Goal: Task Accomplishment & Management: Use online tool/utility

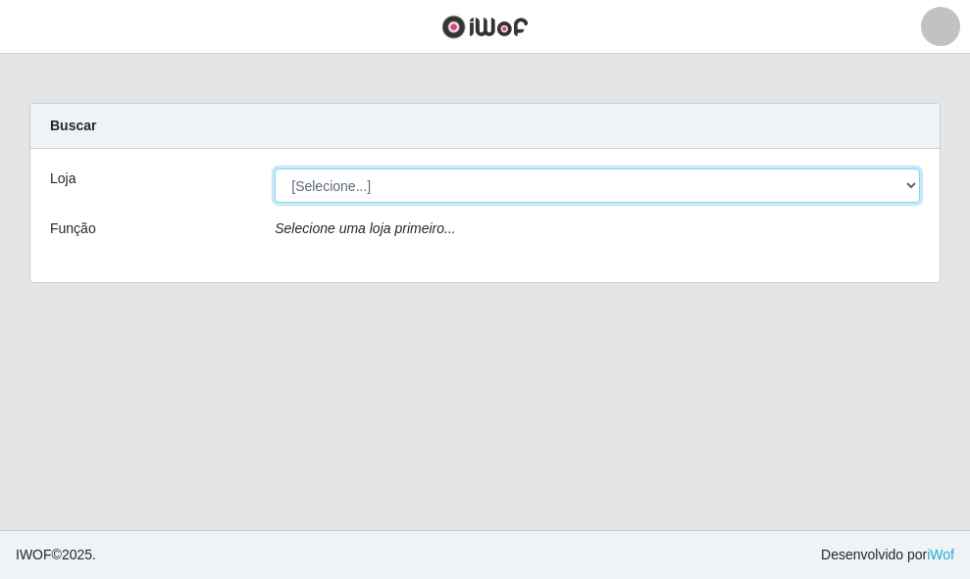
click at [396, 178] on select "[Selecione...] O ROSÁRIO ALIMENTOS" at bounding box center [596, 186] width 645 height 34
select select "349"
click at [274, 169] on select "[Selecione...] O ROSÁRIO ALIMENTOS" at bounding box center [596, 186] width 645 height 34
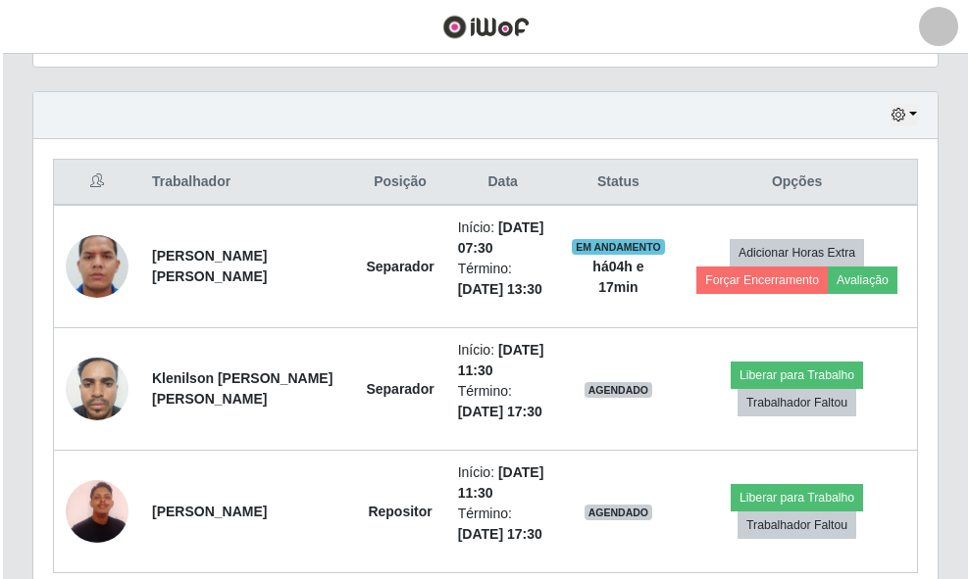
scroll to position [741, 0]
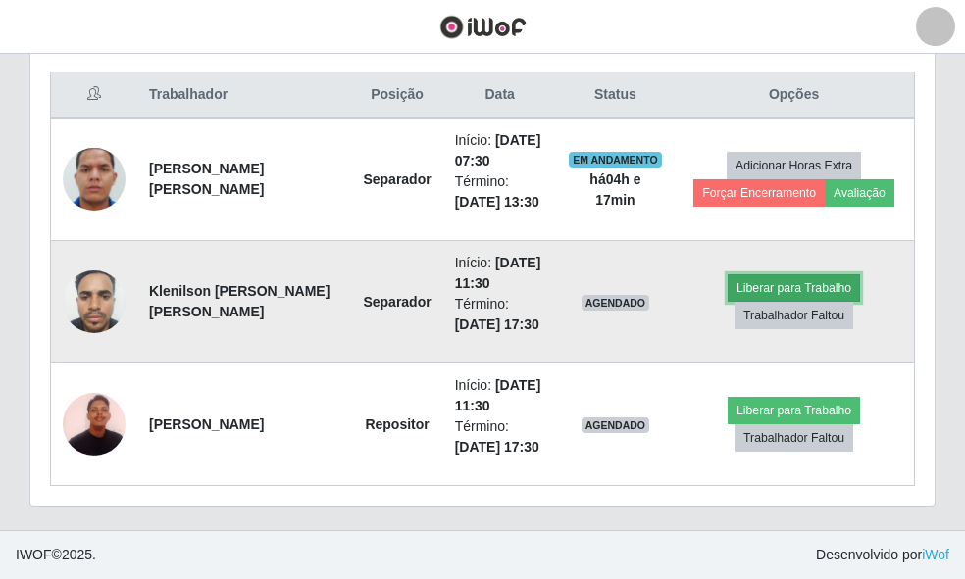
click at [771, 289] on button "Liberar para Trabalho" at bounding box center [793, 287] width 132 height 27
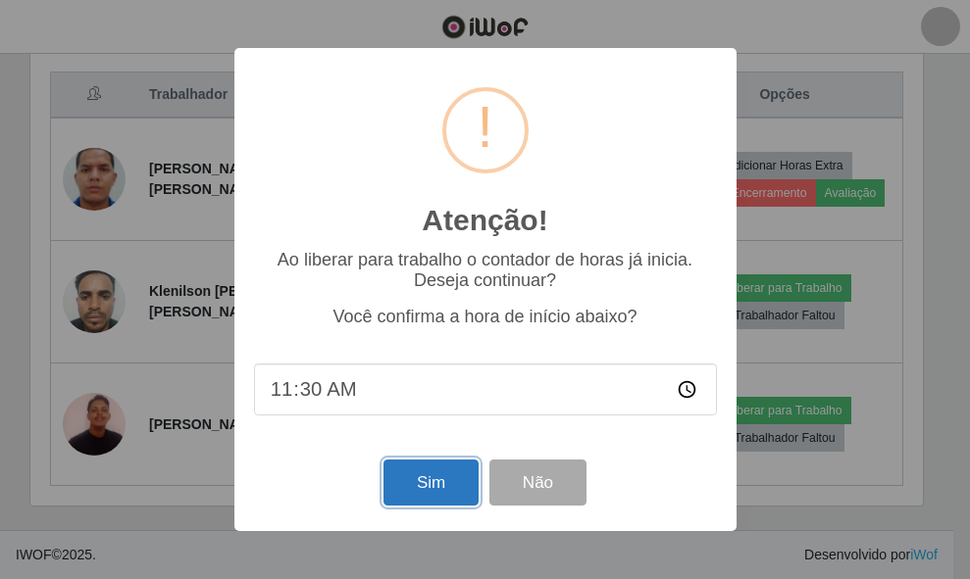
click at [413, 486] on button "Sim" at bounding box center [430, 483] width 95 height 46
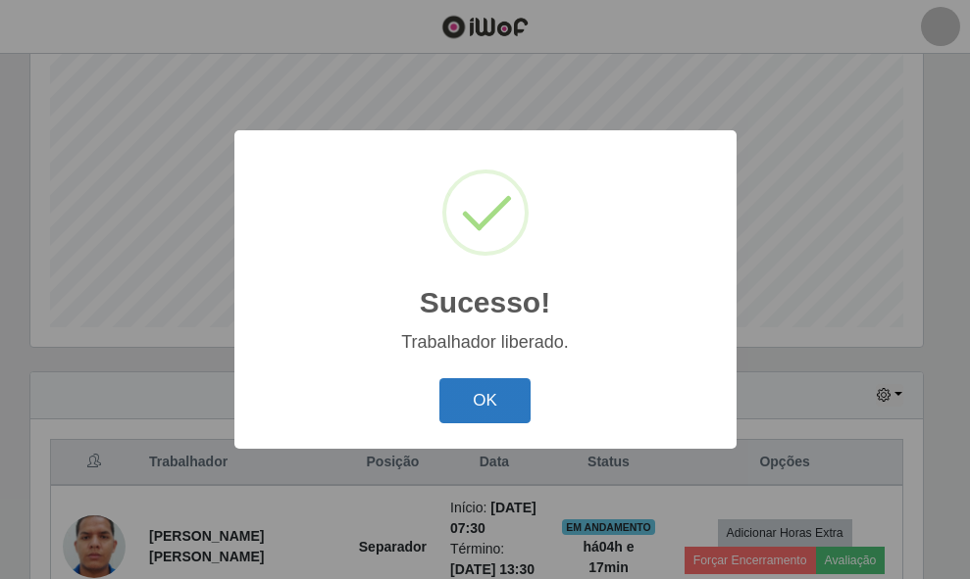
click at [518, 410] on button "OK" at bounding box center [484, 401] width 91 height 46
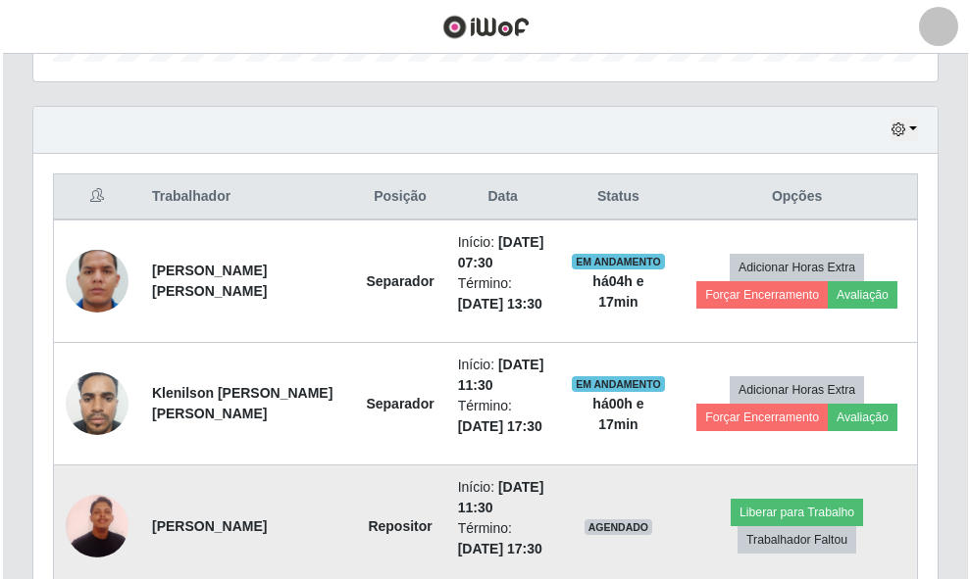
scroll to position [741, 0]
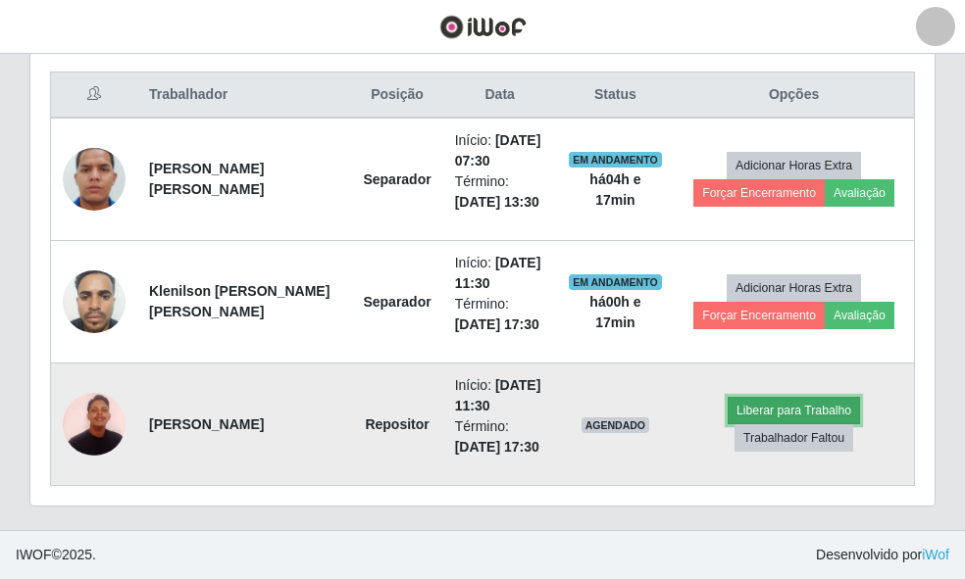
click at [767, 403] on button "Liberar para Trabalho" at bounding box center [793, 410] width 132 height 27
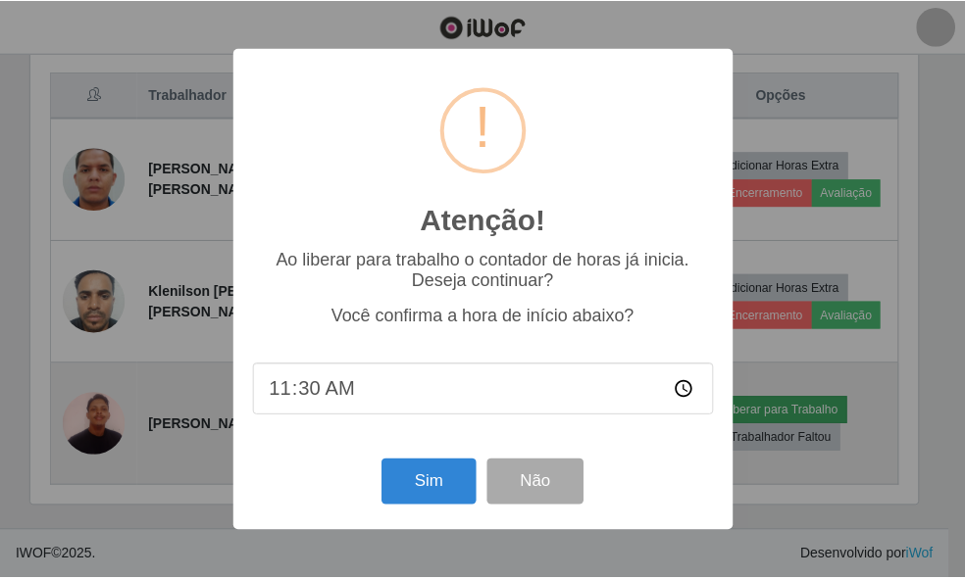
scroll to position [407, 892]
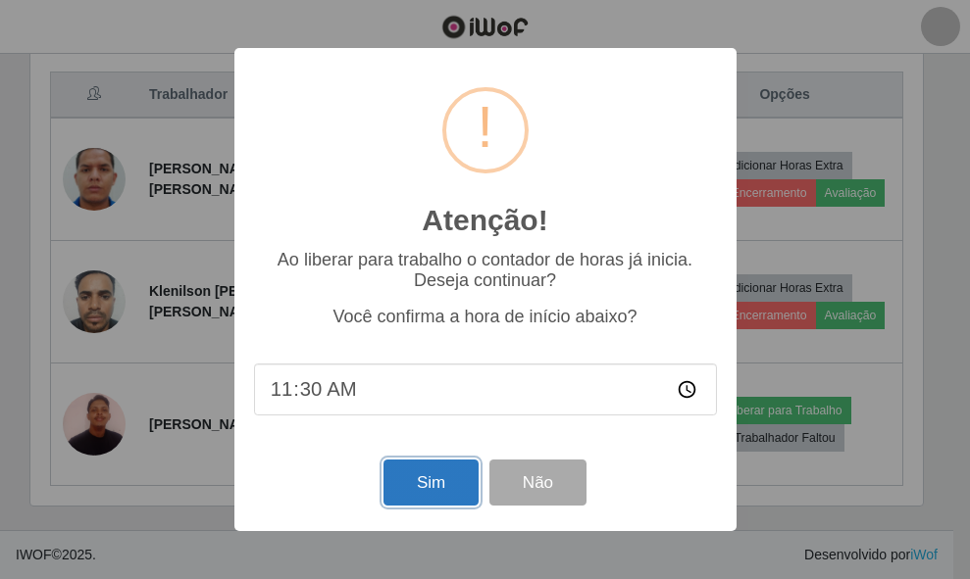
click at [435, 487] on button "Sim" at bounding box center [430, 483] width 95 height 46
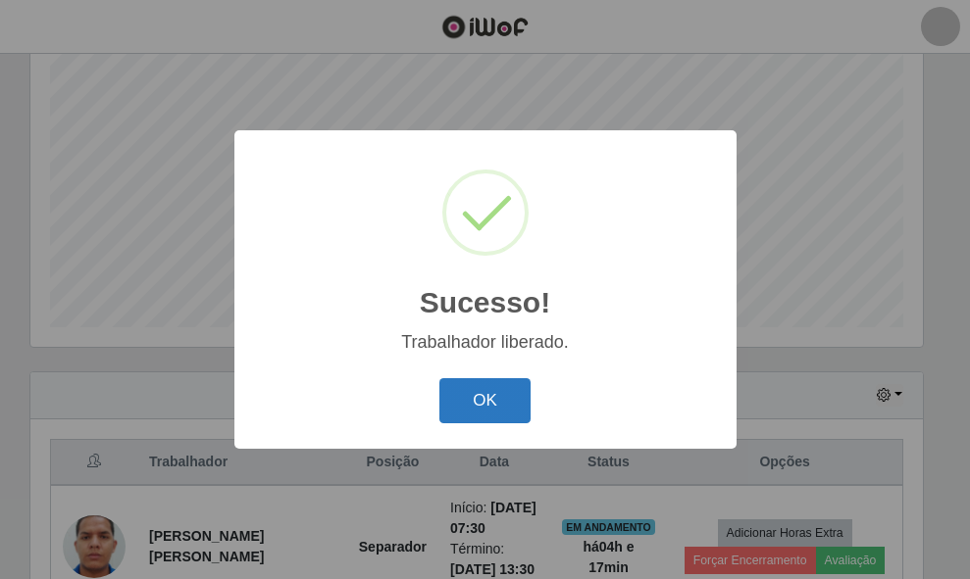
click at [477, 419] on button "OK" at bounding box center [484, 401] width 91 height 46
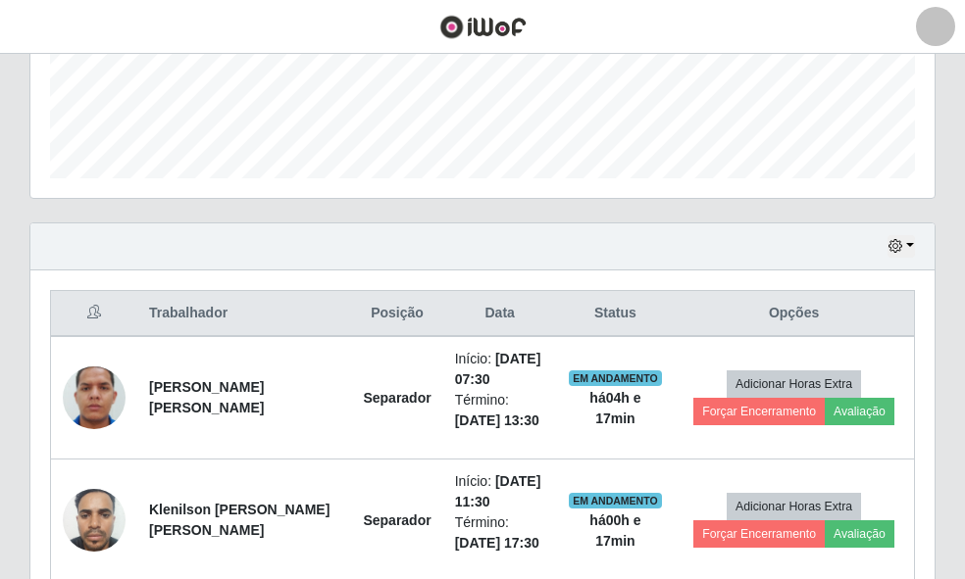
scroll to position [668, 0]
